Goal: Use online tool/utility: Utilize a website feature to perform a specific function

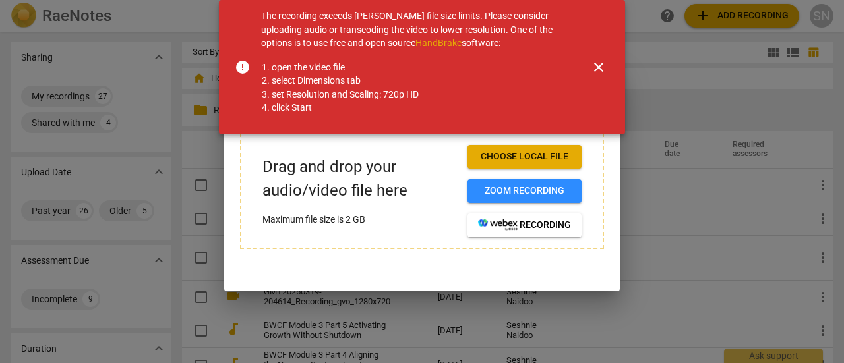
click at [597, 65] on span "close" at bounding box center [599, 67] width 16 height 16
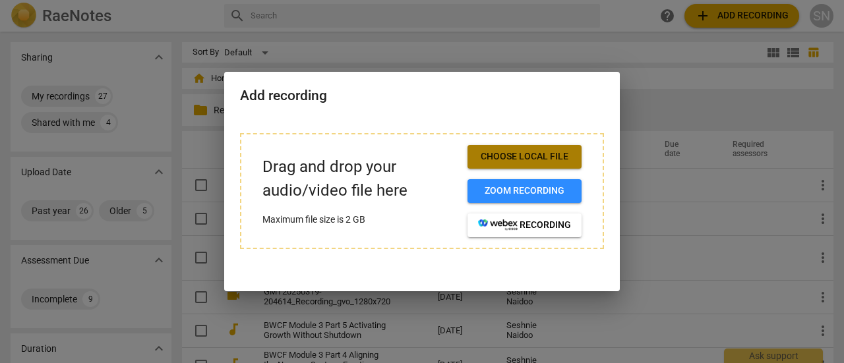
click at [491, 151] on span "Choose local file" at bounding box center [524, 156] width 93 height 13
click at [558, 152] on span "Choose local file" at bounding box center [524, 156] width 93 height 13
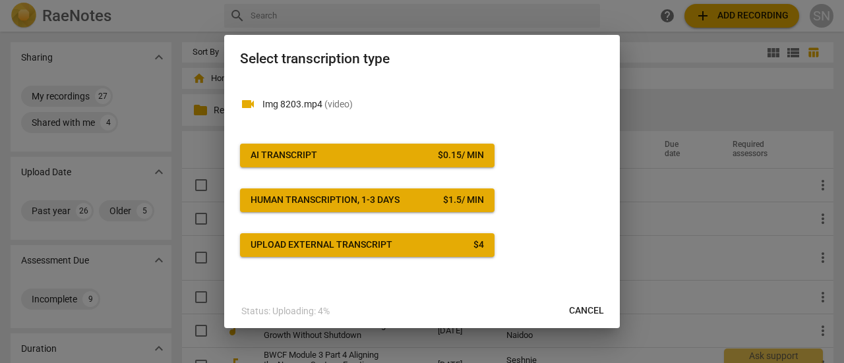
click at [359, 159] on span "AI Transcript $ 0.15 / min" at bounding box center [367, 155] width 233 height 13
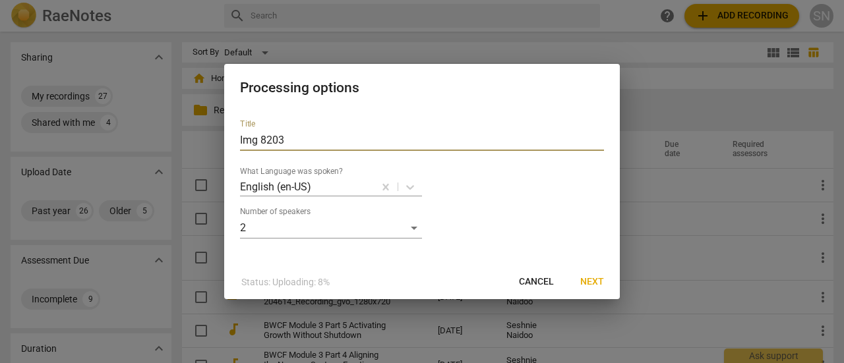
drag, startPoint x: 402, startPoint y: 141, endPoint x: 0, endPoint y: 137, distance: 401.6
click at [0, 137] on div "Processing options Title Img 8203 What Language was spoken? English (en-US) Num…" at bounding box center [422, 181] width 844 height 363
type input "sesh recording"
click at [597, 278] on span "Next" at bounding box center [592, 282] width 24 height 13
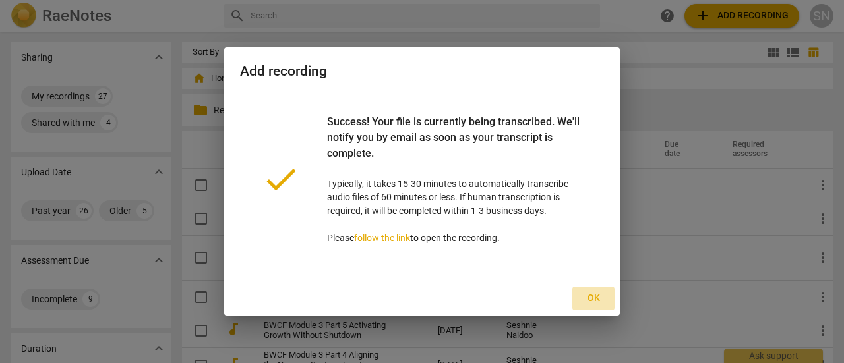
click at [595, 296] on span "Ok" at bounding box center [593, 298] width 21 height 13
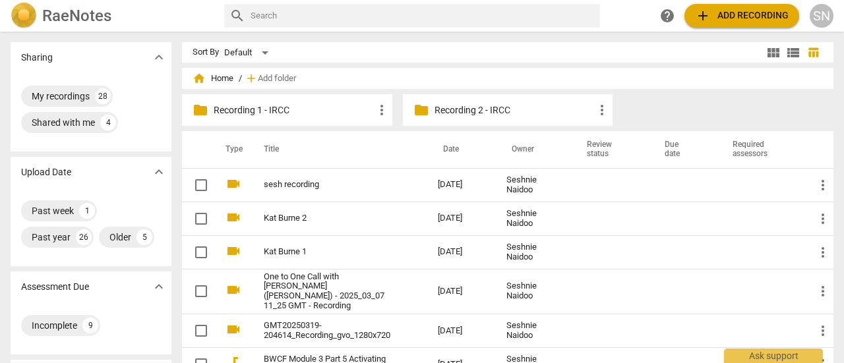
click at [280, 181] on link "sesh recording" at bounding box center [327, 185] width 127 height 10
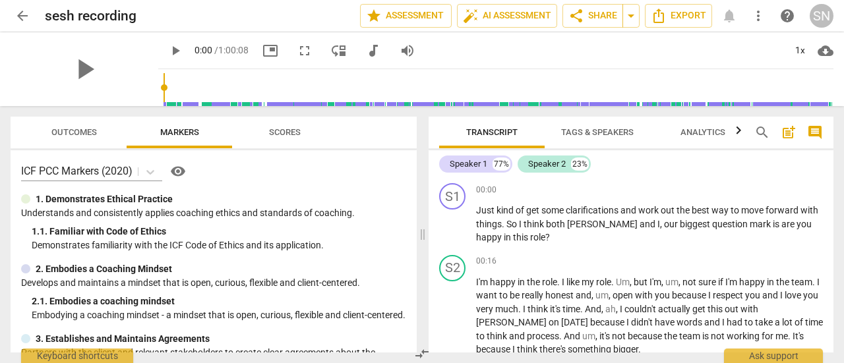
click at [449, 193] on div "S1" at bounding box center [452, 196] width 26 height 26
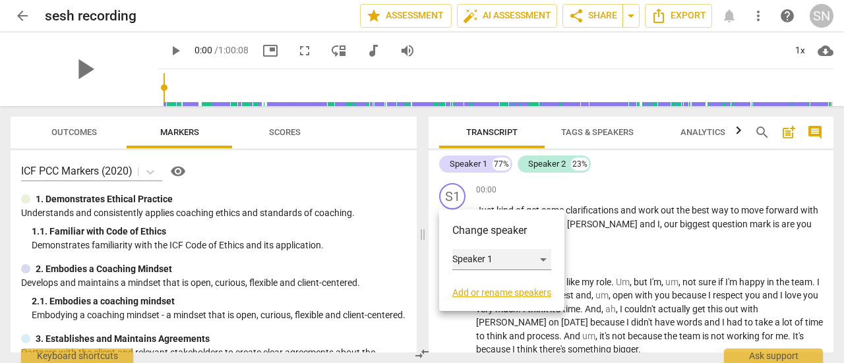
click at [510, 264] on div "Speaker 1" at bounding box center [501, 259] width 99 height 21
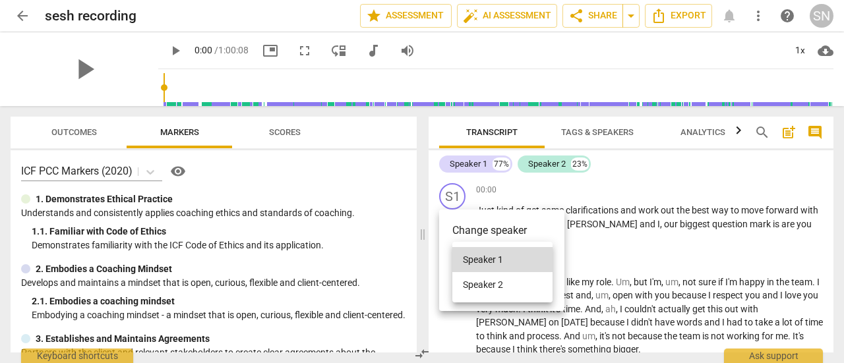
click at [507, 255] on li "Speaker 1" at bounding box center [502, 259] width 100 height 25
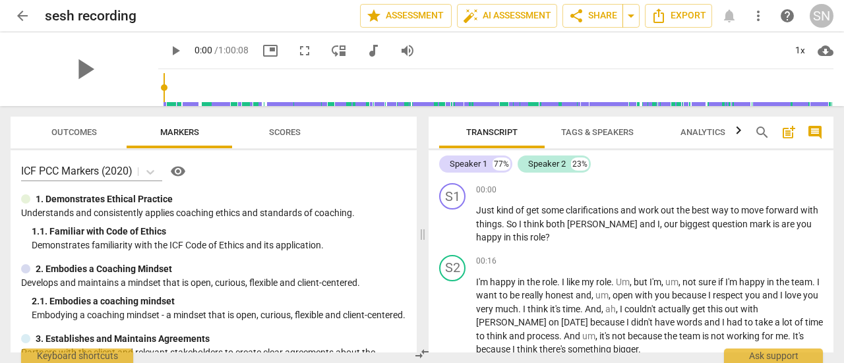
click at [448, 196] on div "S1" at bounding box center [452, 196] width 26 height 26
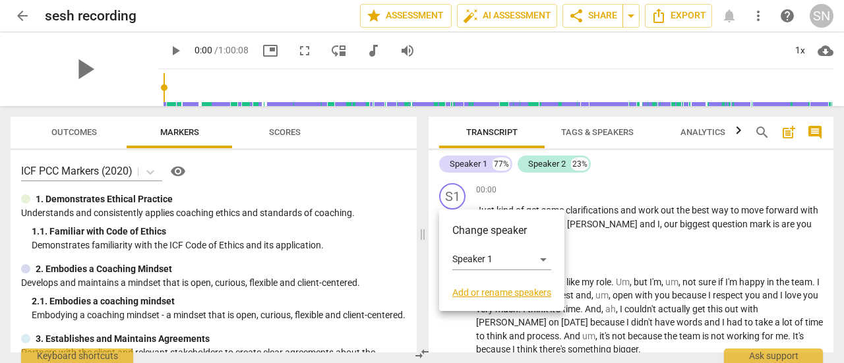
click at [506, 296] on link "Add or rename speakers" at bounding box center [501, 293] width 99 height 11
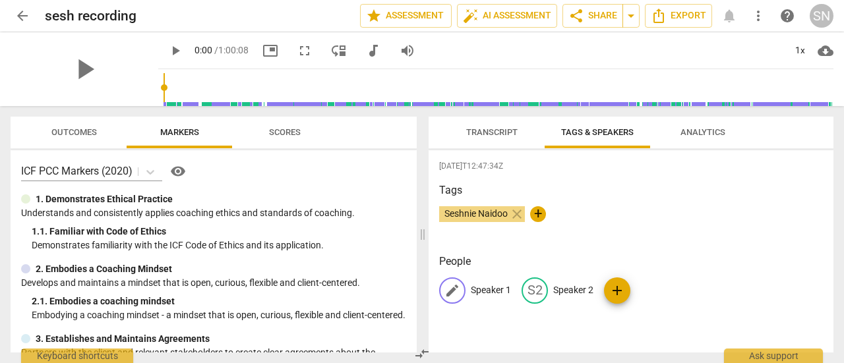
click at [495, 290] on p "Speaker 1" at bounding box center [491, 291] width 40 height 14
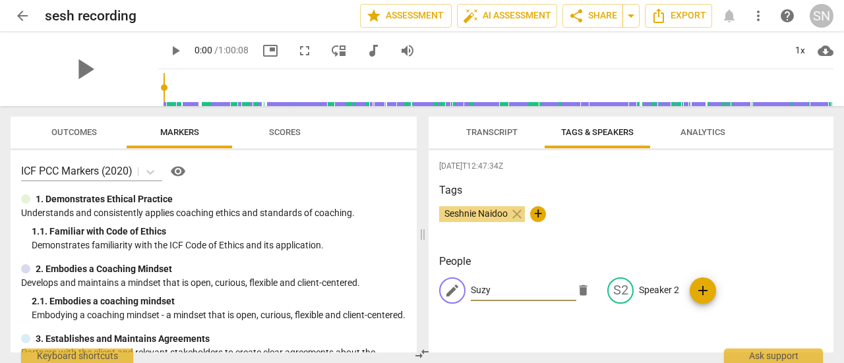
type input "Suzy"
click at [655, 290] on p "Speaker 2" at bounding box center [659, 291] width 40 height 14
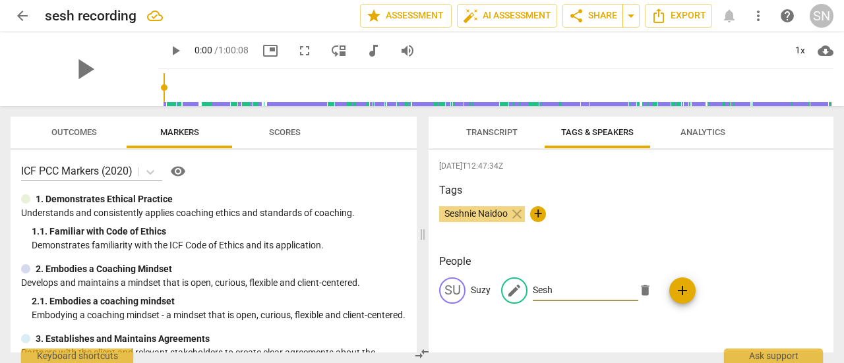
type input "Sesh"
click at [377, 134] on div "Outcomes Markers Scores" at bounding box center [213, 133] width 385 height 32
click at [469, 131] on span "Transcript" at bounding box center [491, 132] width 51 height 10
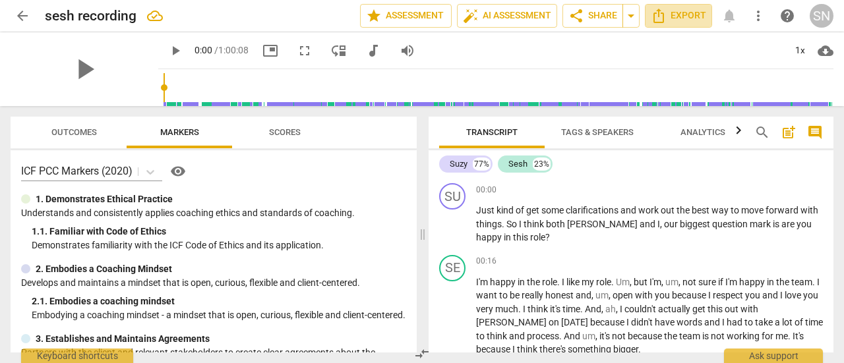
click at [679, 14] on span "Export" at bounding box center [678, 16] width 55 height 16
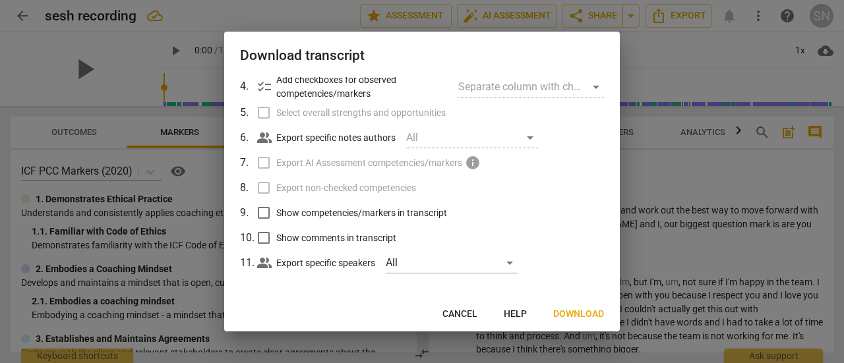
scroll to position [136, 0]
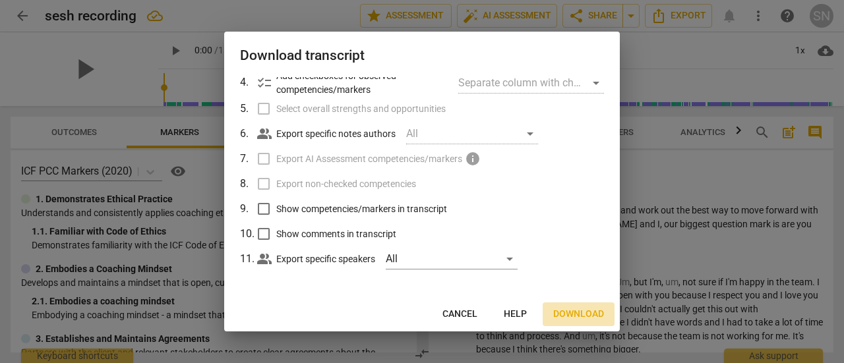
click at [575, 311] on span "Download" at bounding box center [578, 314] width 51 height 13
